Goal: Navigation & Orientation: Find specific page/section

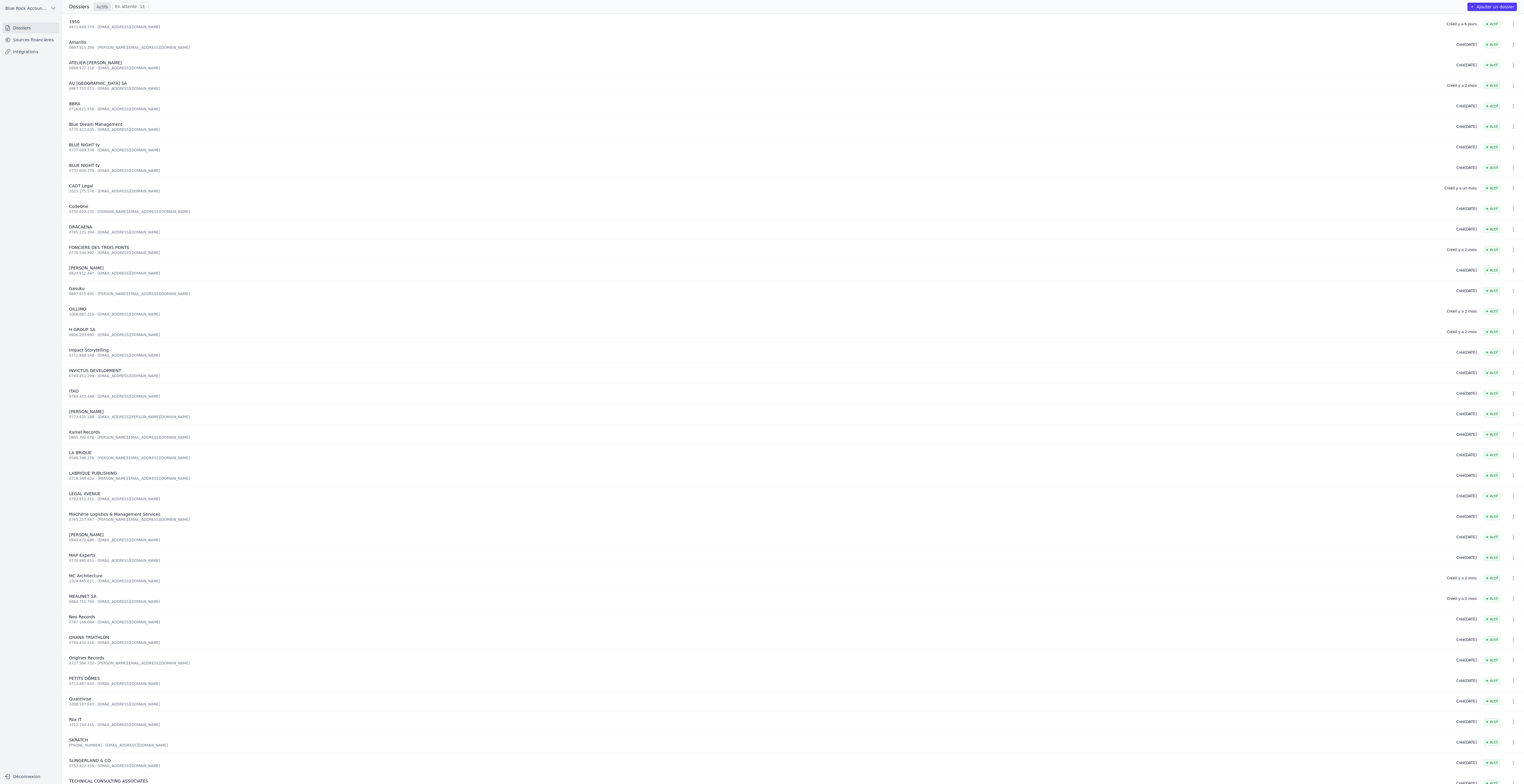
click at [59, 45] on link "Sources financières" at bounding box center [31, 40] width 57 height 11
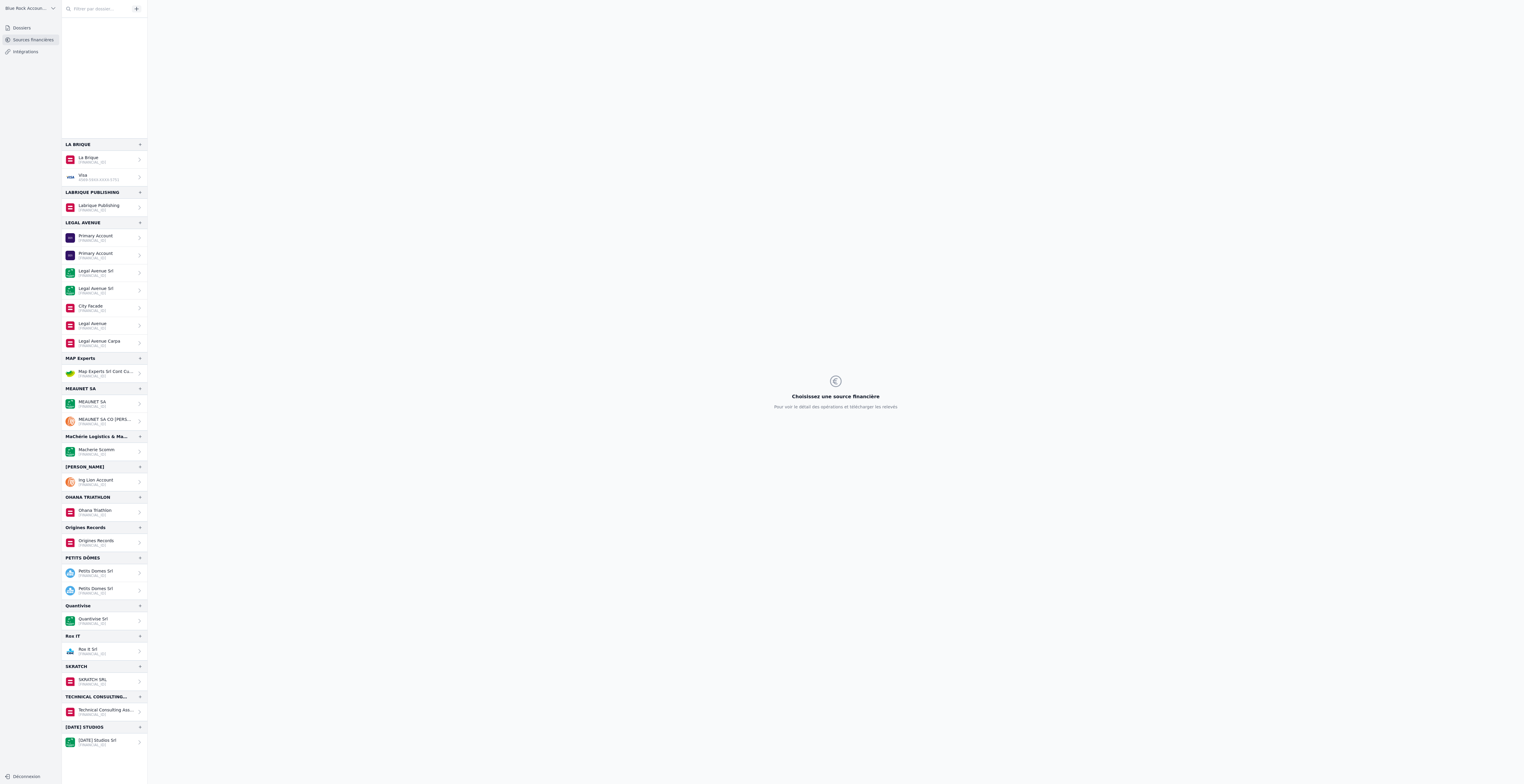
scroll to position [1093, 0]
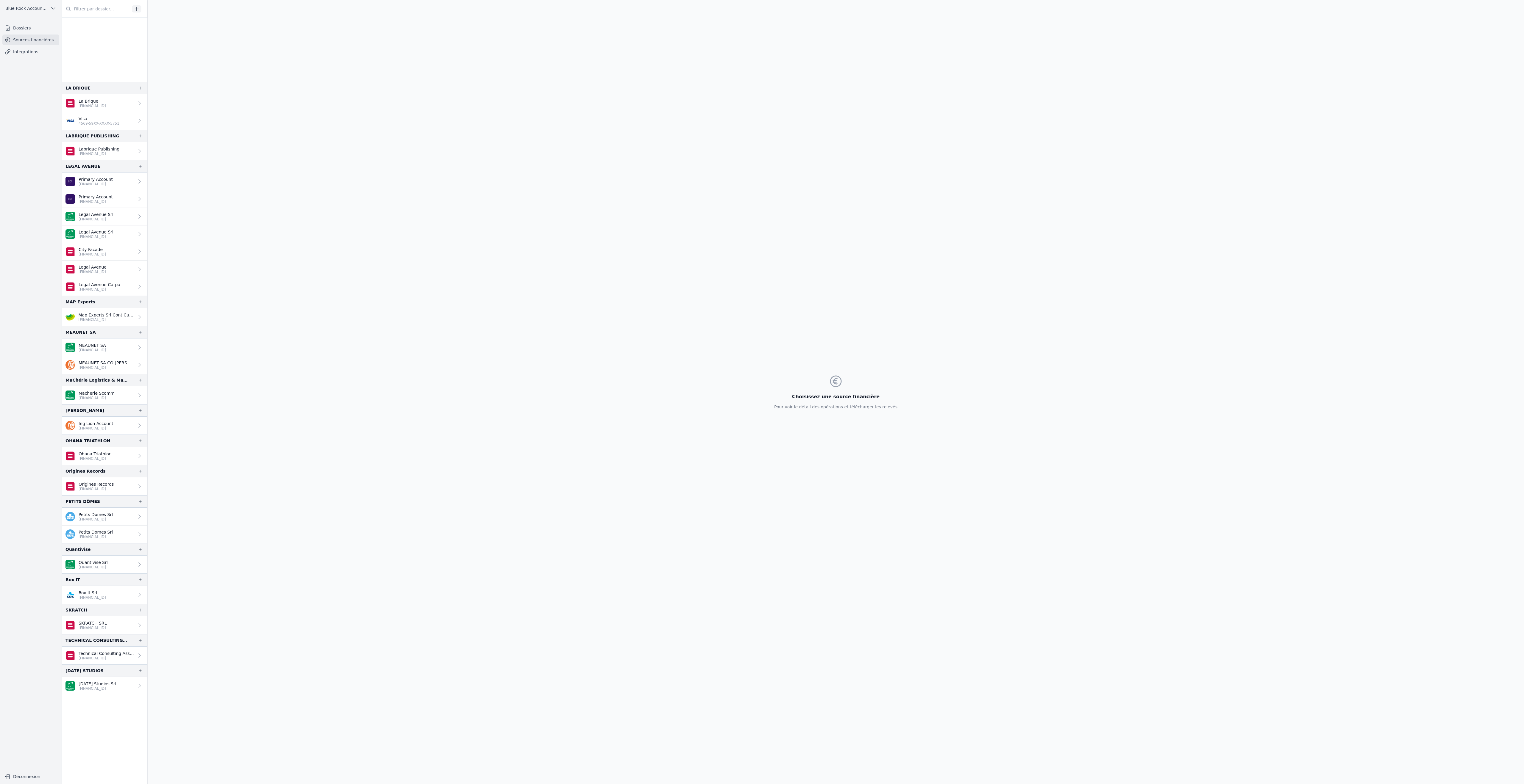
click at [113, 521] on p "[FINANCIAL_ID]" at bounding box center [96, 519] width 34 height 5
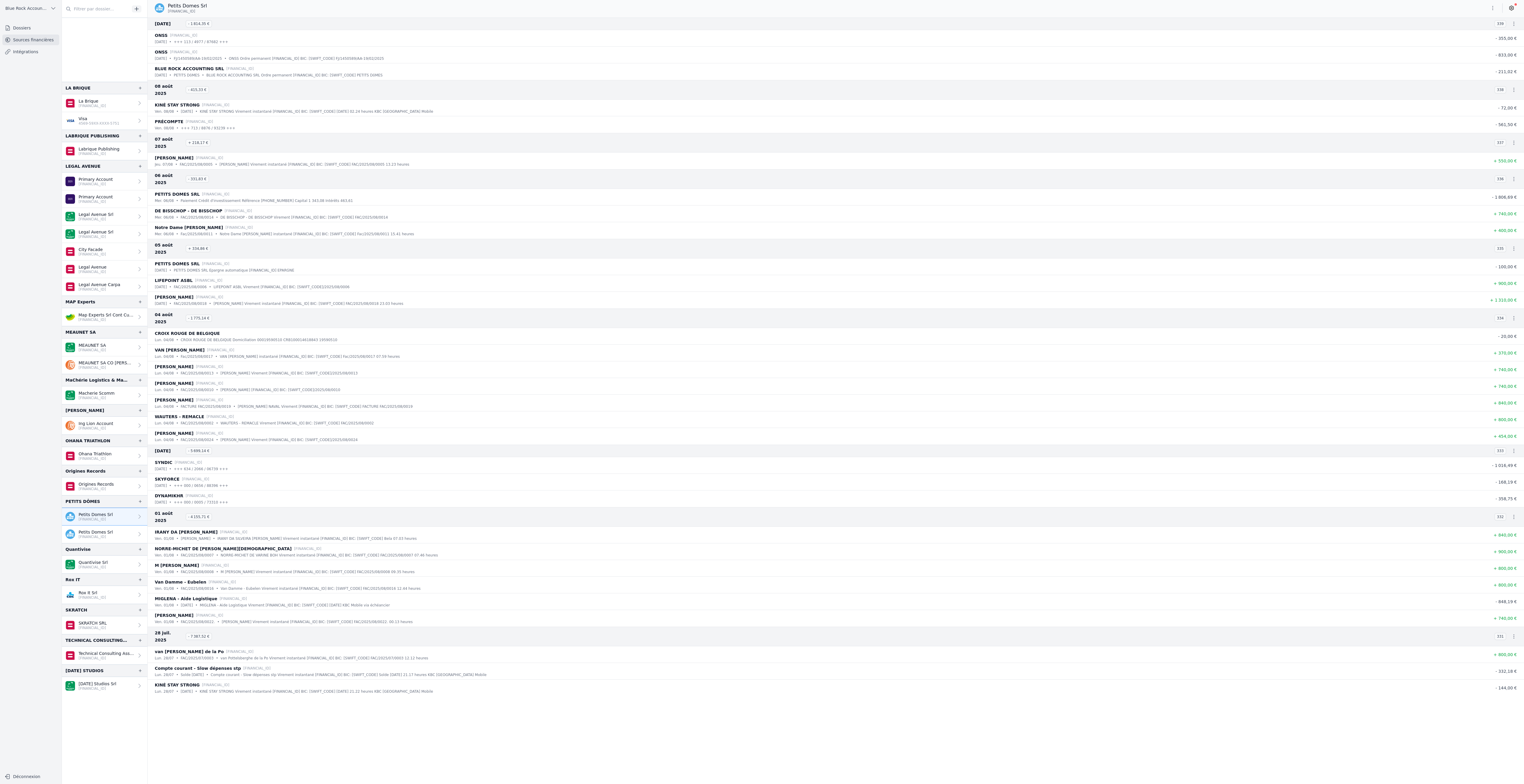
click at [147, 543] on link "Petits Domes Srl [FINANCIAL_ID]" at bounding box center [105, 534] width 85 height 18
